Goal: Information Seeking & Learning: Understand process/instructions

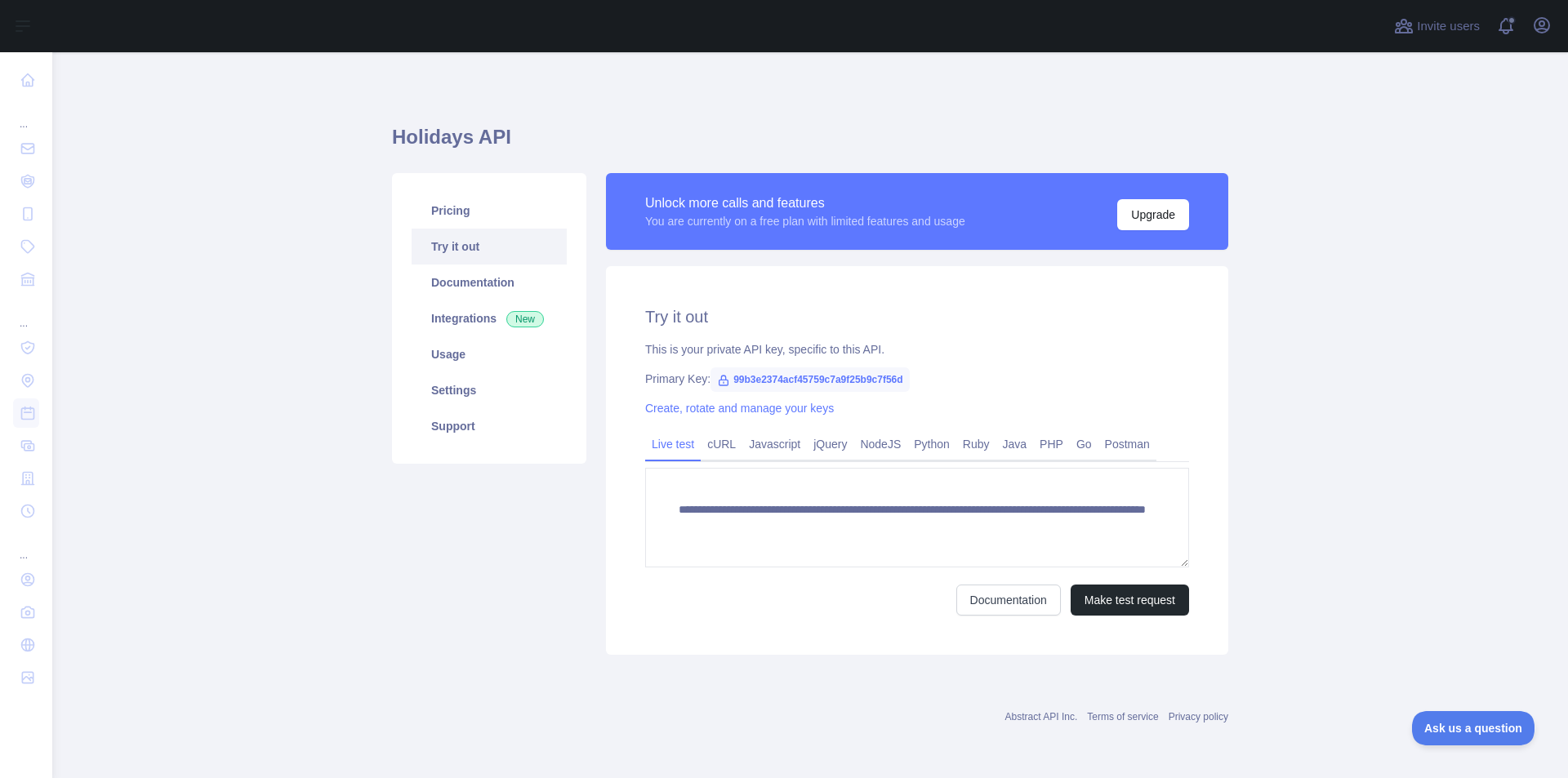
click at [683, 363] on div "**********" at bounding box center [916, 460] width 622 height 389
drag, startPoint x: 643, startPoint y: 320, endPoint x: 738, endPoint y: 312, distance: 95.3
click at [738, 312] on div "**********" at bounding box center [916, 460] width 622 height 389
click at [976, 446] on link "Ruby" at bounding box center [976, 444] width 40 height 26
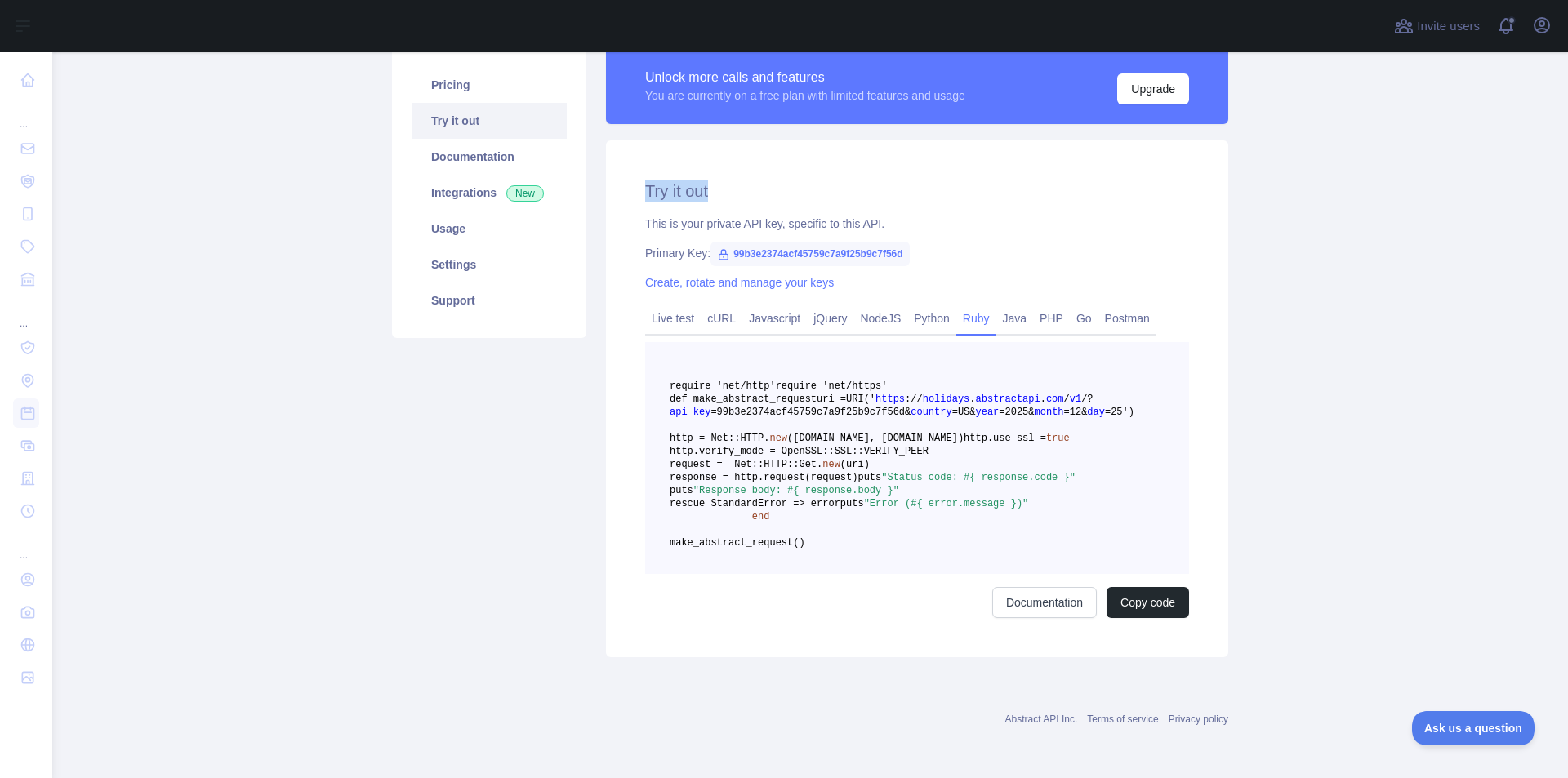
scroll to position [218, 0]
click at [874, 305] on link "NodeJS" at bounding box center [880, 318] width 54 height 26
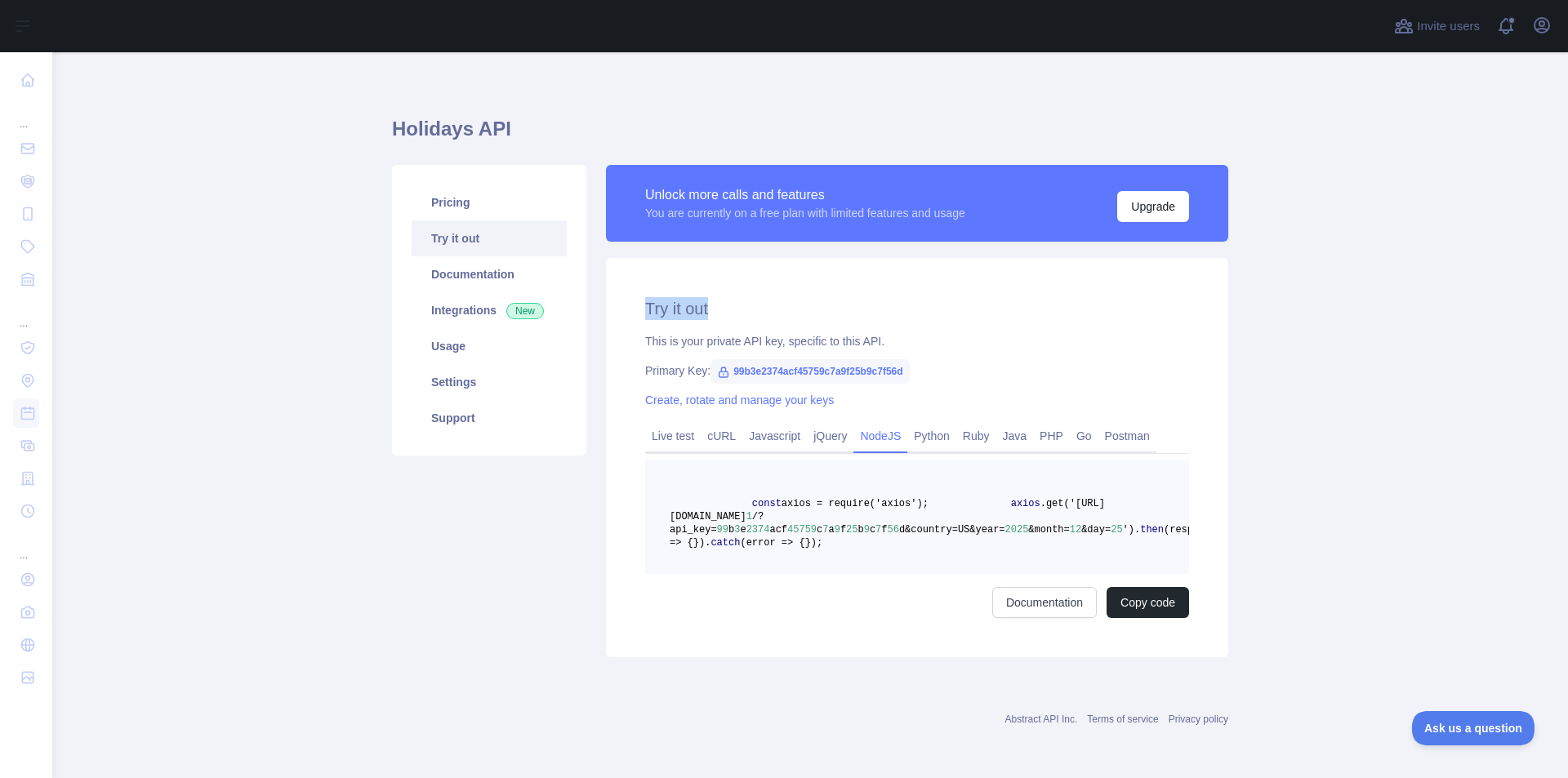
scroll to position [47, 0]
click at [817, 423] on link "jQuery" at bounding box center [830, 436] width 47 height 26
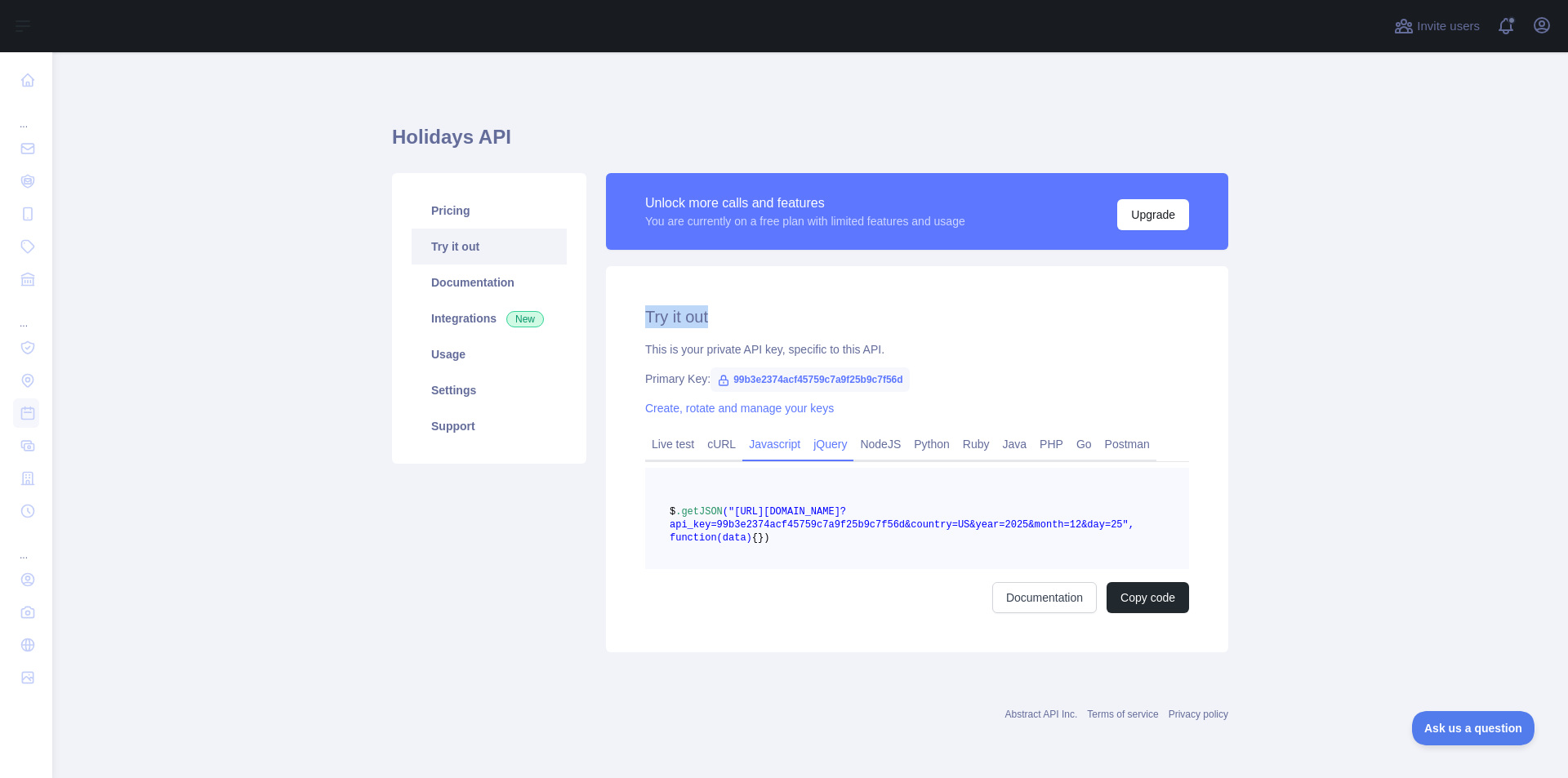
click at [765, 431] on link "Javascript" at bounding box center [774, 444] width 64 height 26
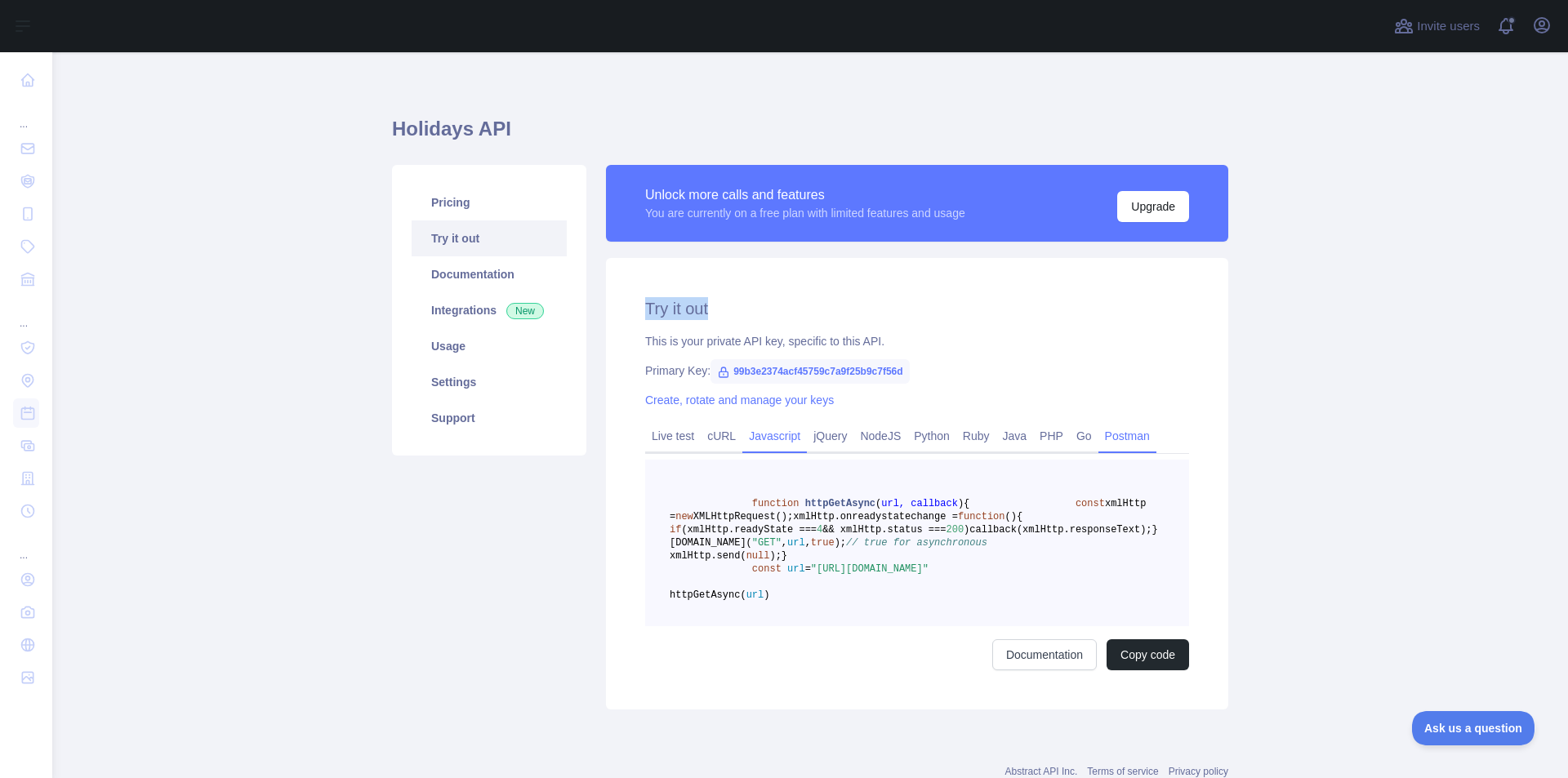
click at [1110, 438] on link "Postman" at bounding box center [1127, 436] width 58 height 26
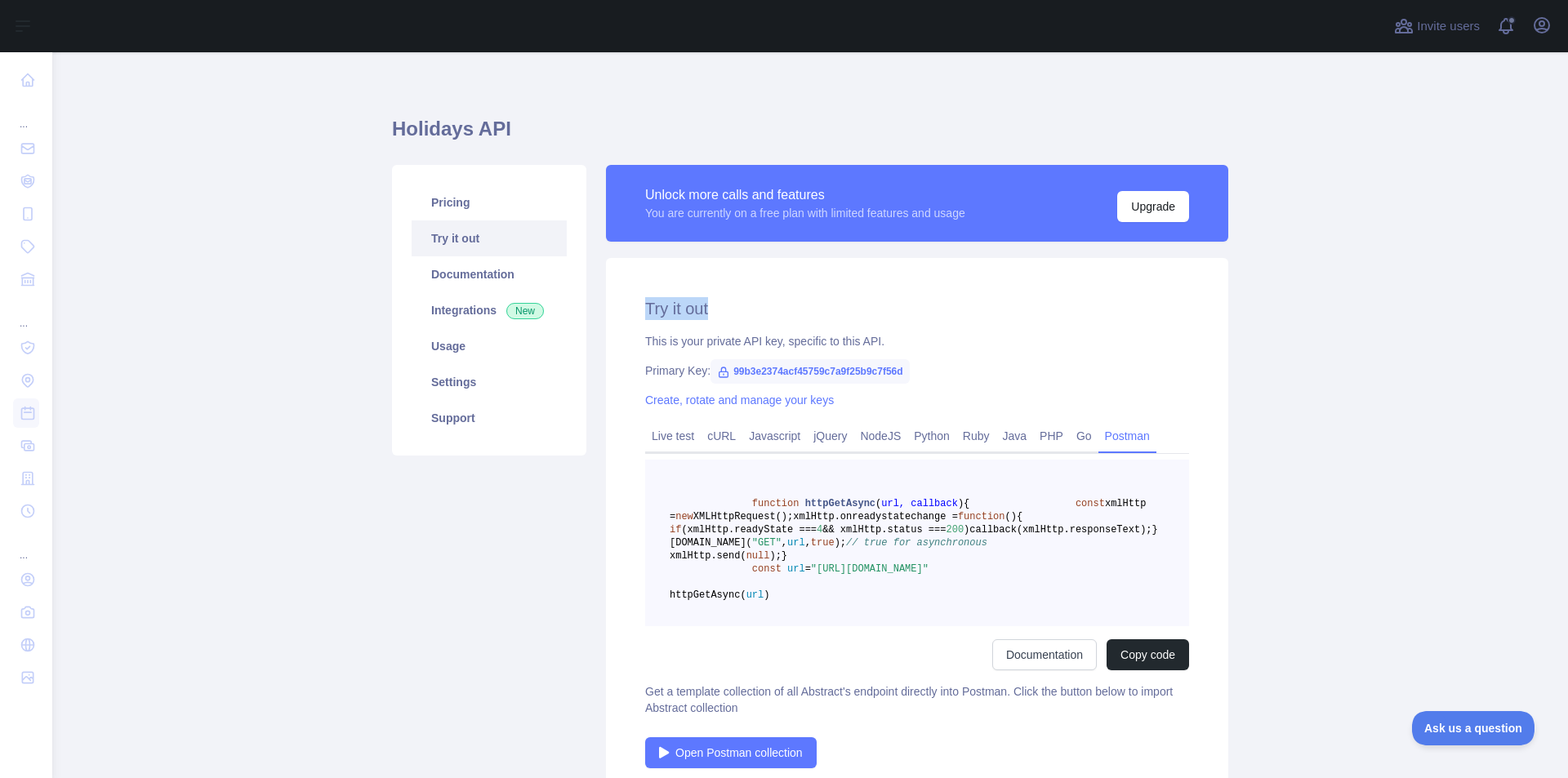
scroll to position [0, 0]
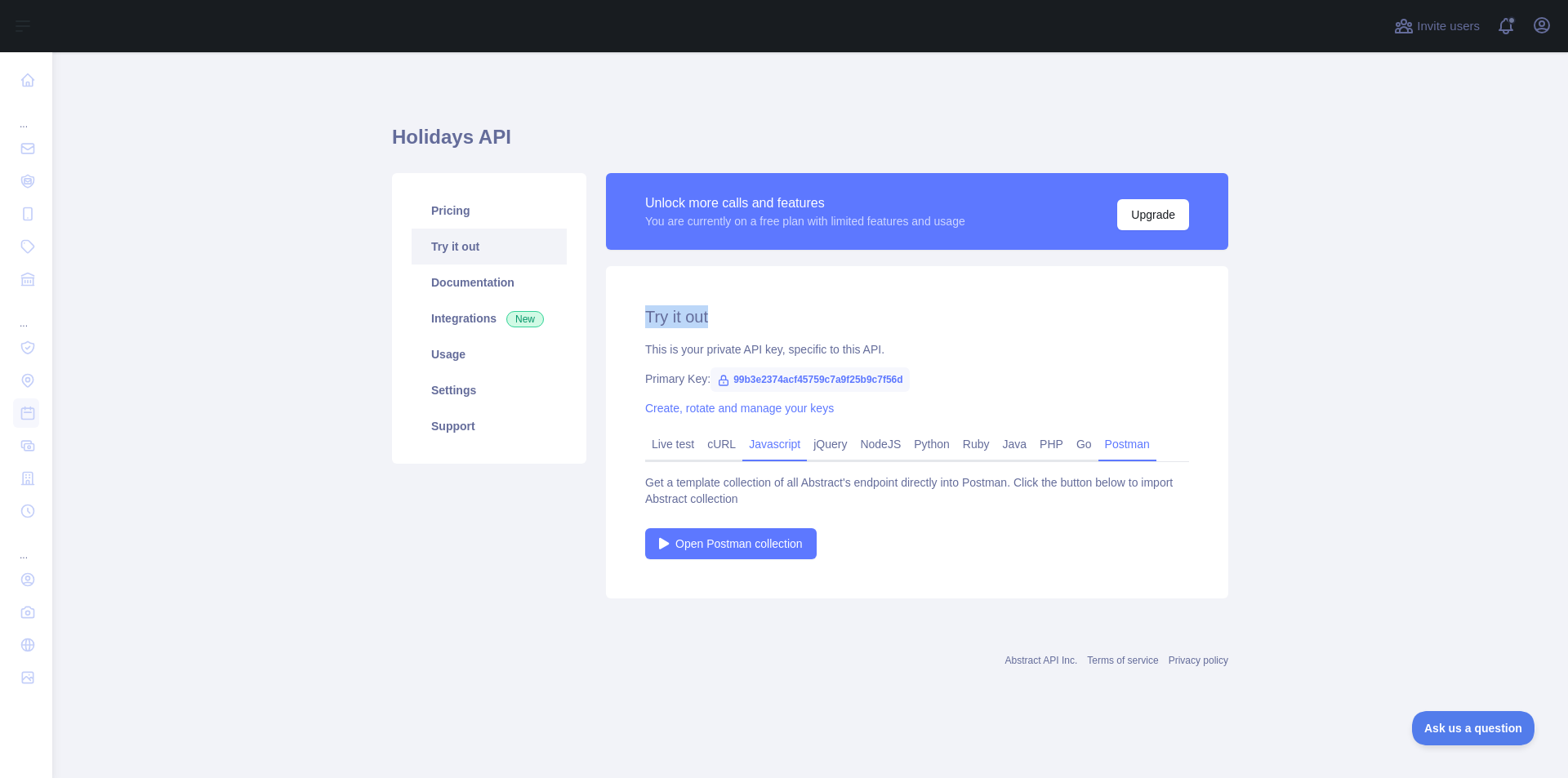
click at [768, 451] on link "Javascript" at bounding box center [774, 444] width 64 height 26
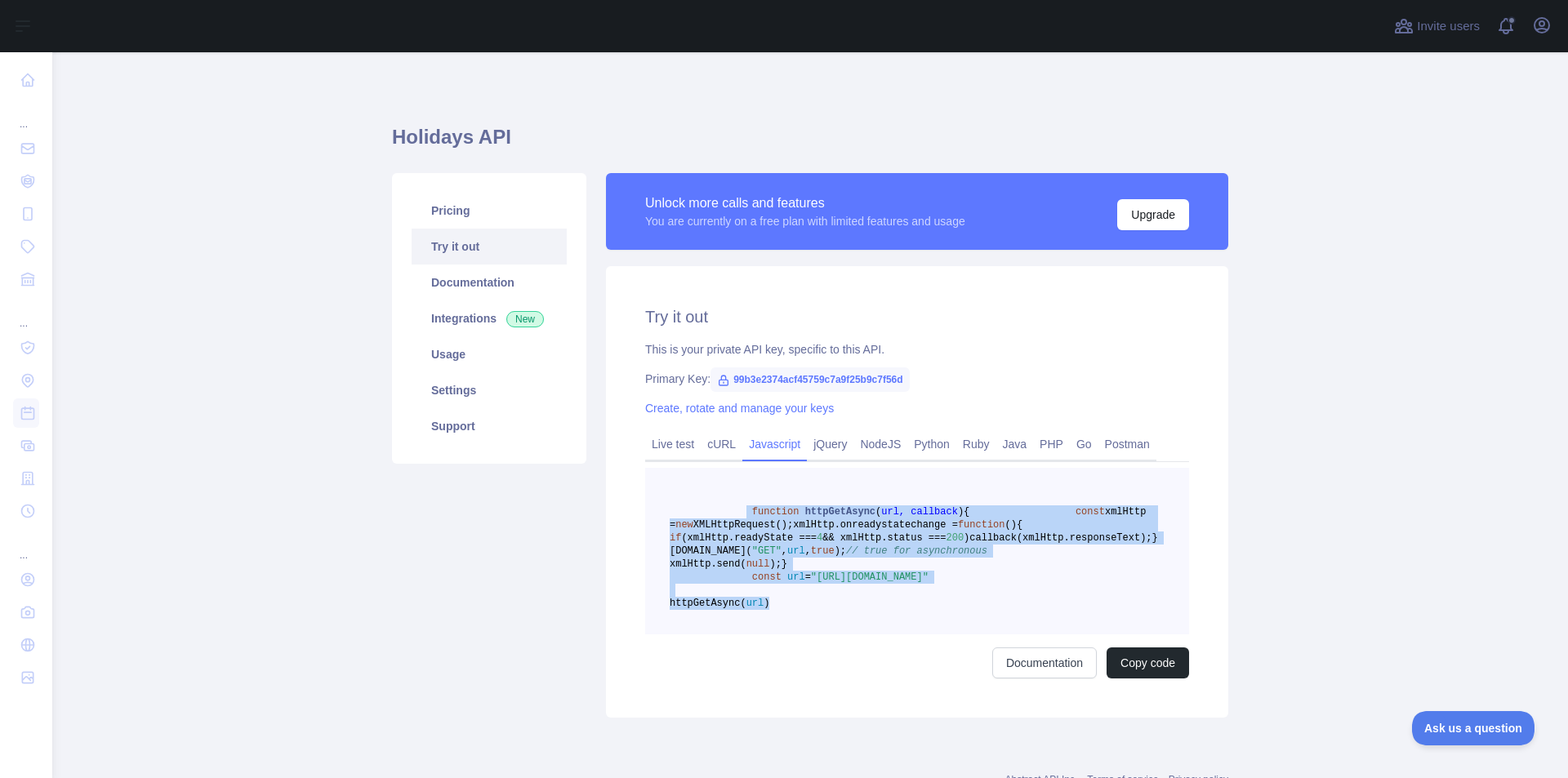
drag, startPoint x: 732, startPoint y: 511, endPoint x: 888, endPoint y: 681, distance: 230.7
click at [888, 634] on pre "function httpGetAsync ( url, callback ) { const xmlHttp = new XMLHttpRequest();…" at bounding box center [917, 551] width 544 height 167
